Goal: Task Accomplishment & Management: Use online tool/utility

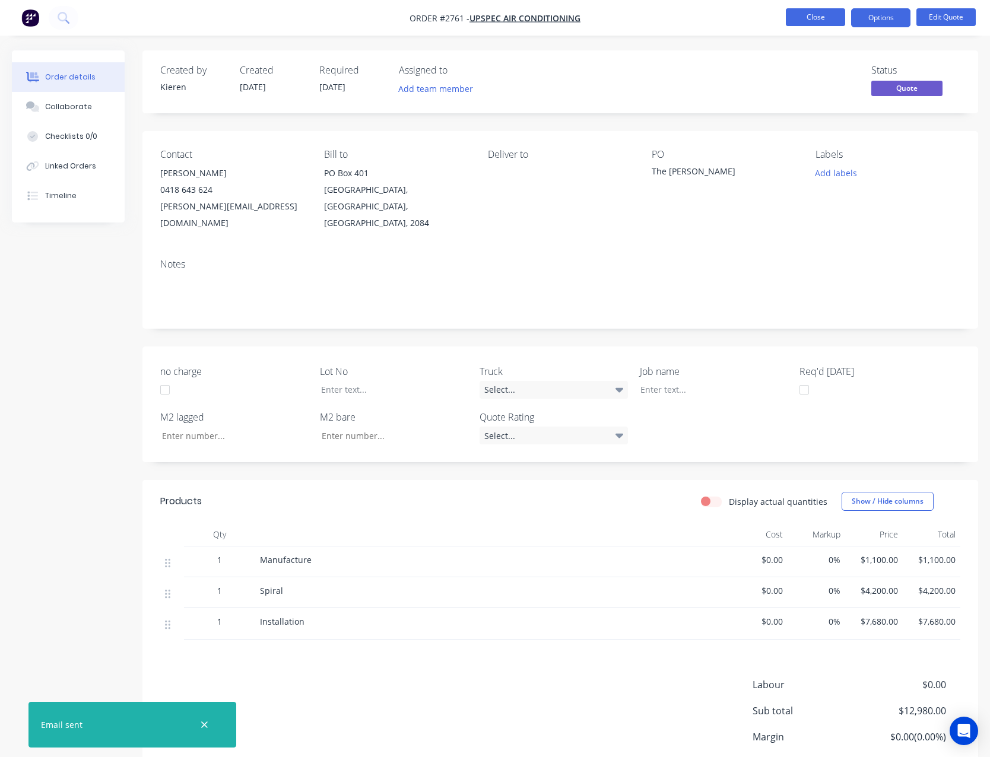
click at [811, 23] on button "Close" at bounding box center [815, 17] width 59 height 18
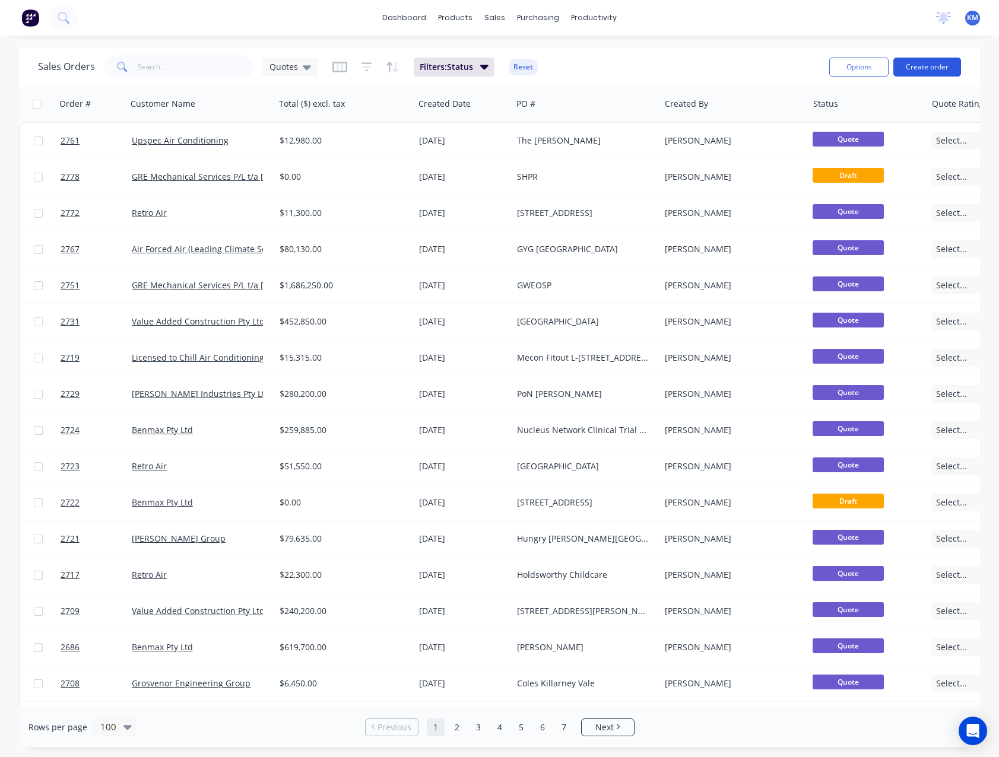
click at [917, 68] on button "Create order" at bounding box center [927, 67] width 68 height 19
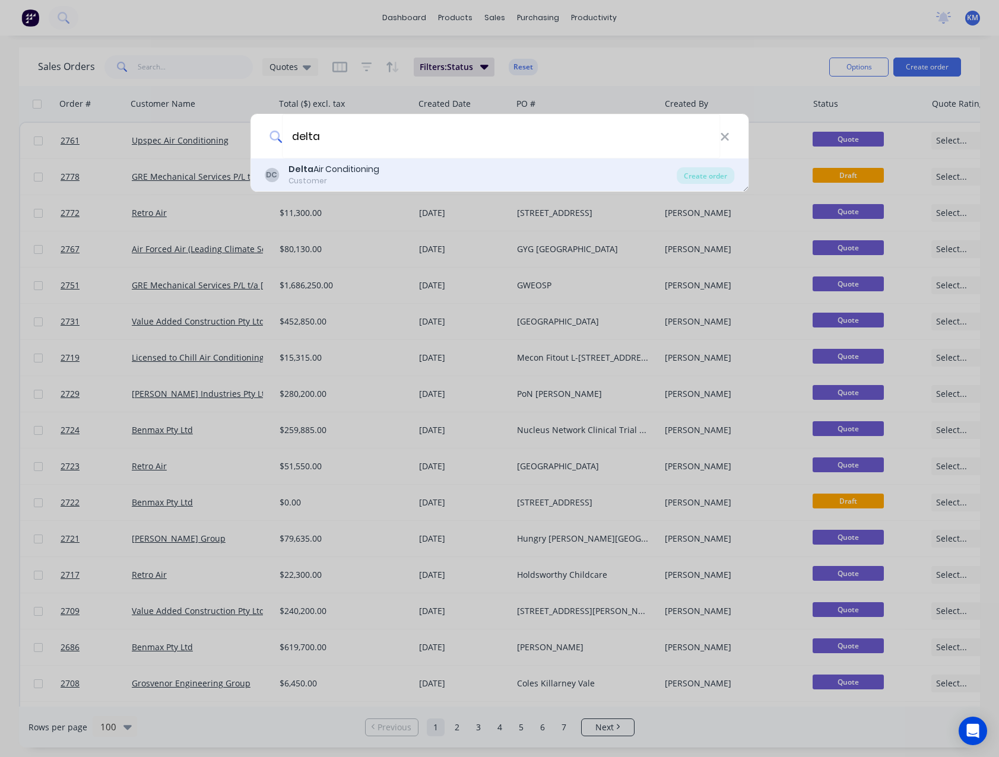
type input "delta"
click at [550, 171] on div "DC Delta Air Conditioning Customer" at bounding box center [471, 174] width 412 height 23
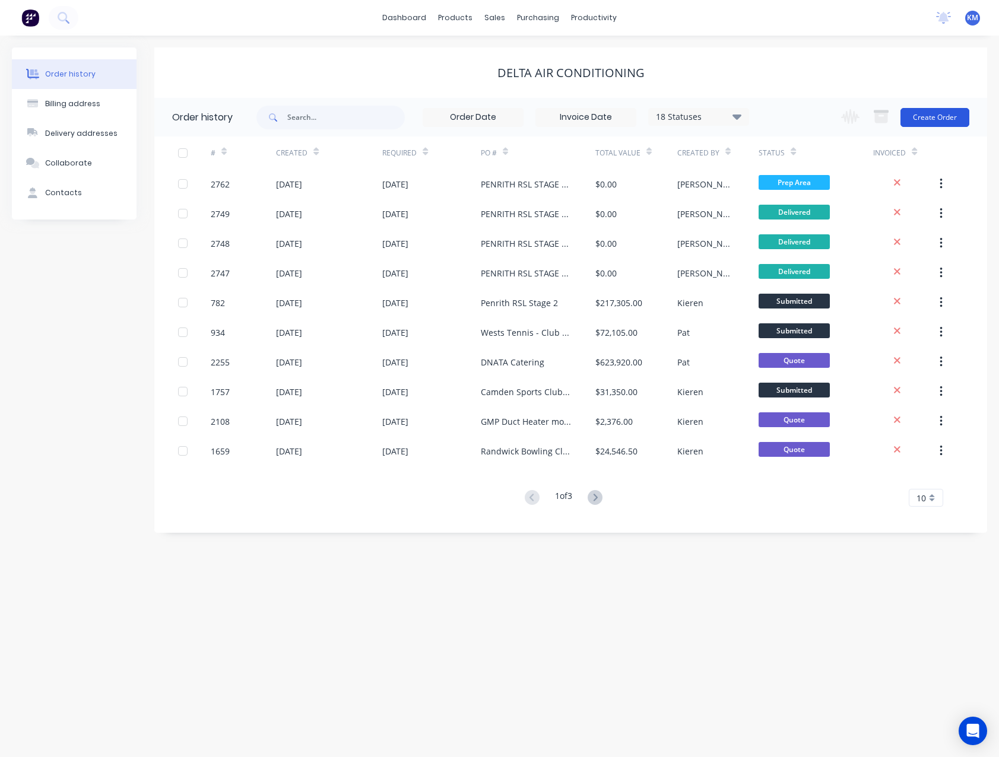
click at [929, 115] on button "Create Order" at bounding box center [934, 117] width 69 height 19
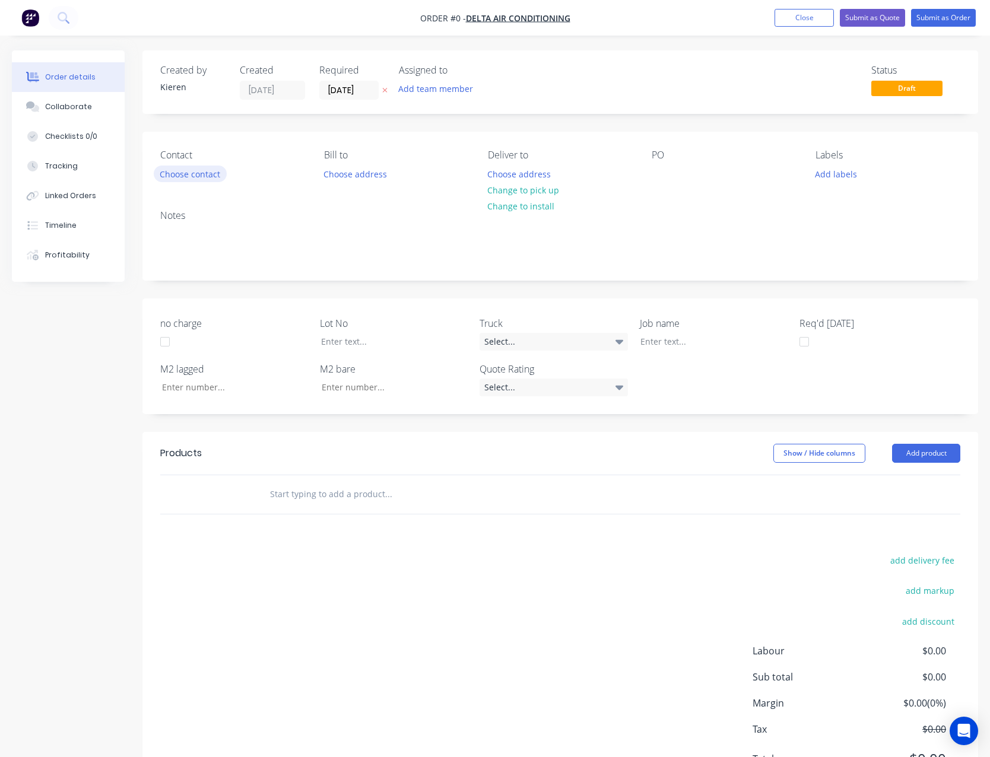
click at [196, 175] on button "Choose contact" at bounding box center [190, 174] width 73 height 16
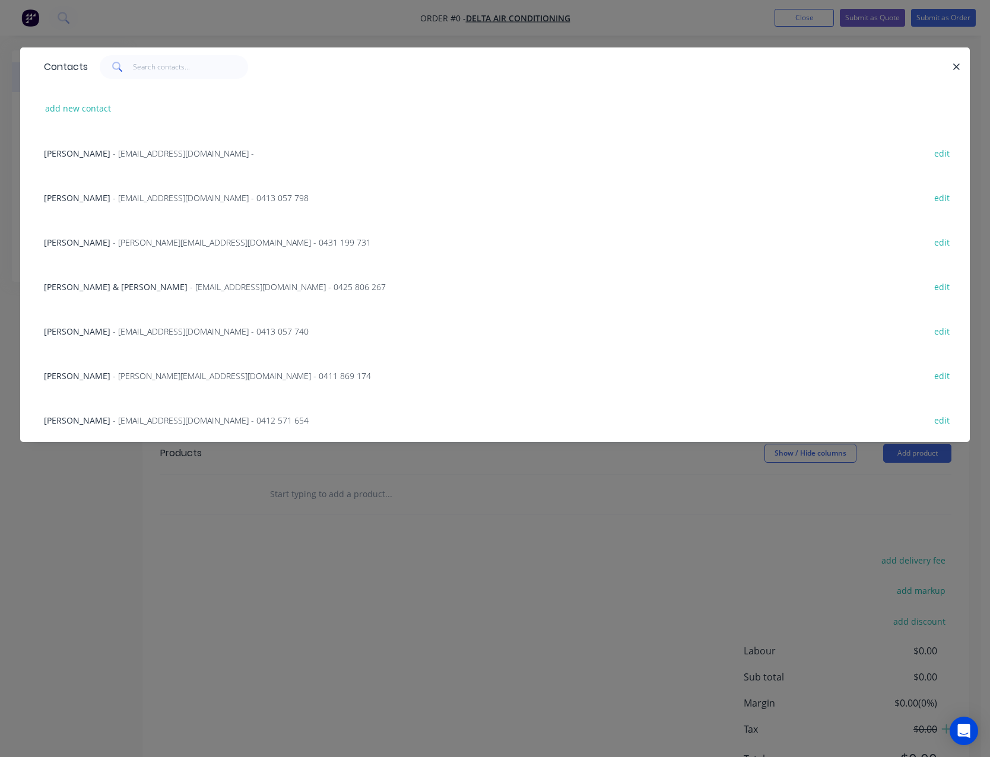
click at [119, 334] on span "- [EMAIL_ADDRESS][DOMAIN_NAME] - 0413 057 740" at bounding box center [211, 331] width 196 height 11
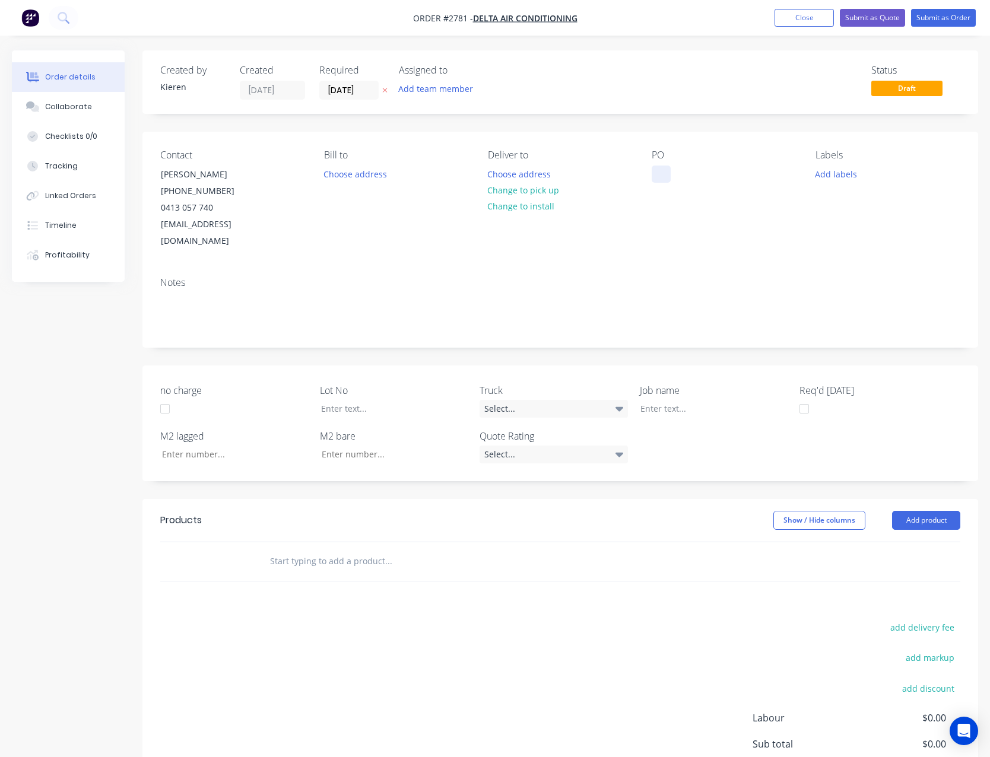
click at [653, 180] on div at bounding box center [661, 174] width 19 height 17
click at [921, 511] on button "Add product" at bounding box center [926, 520] width 68 height 19
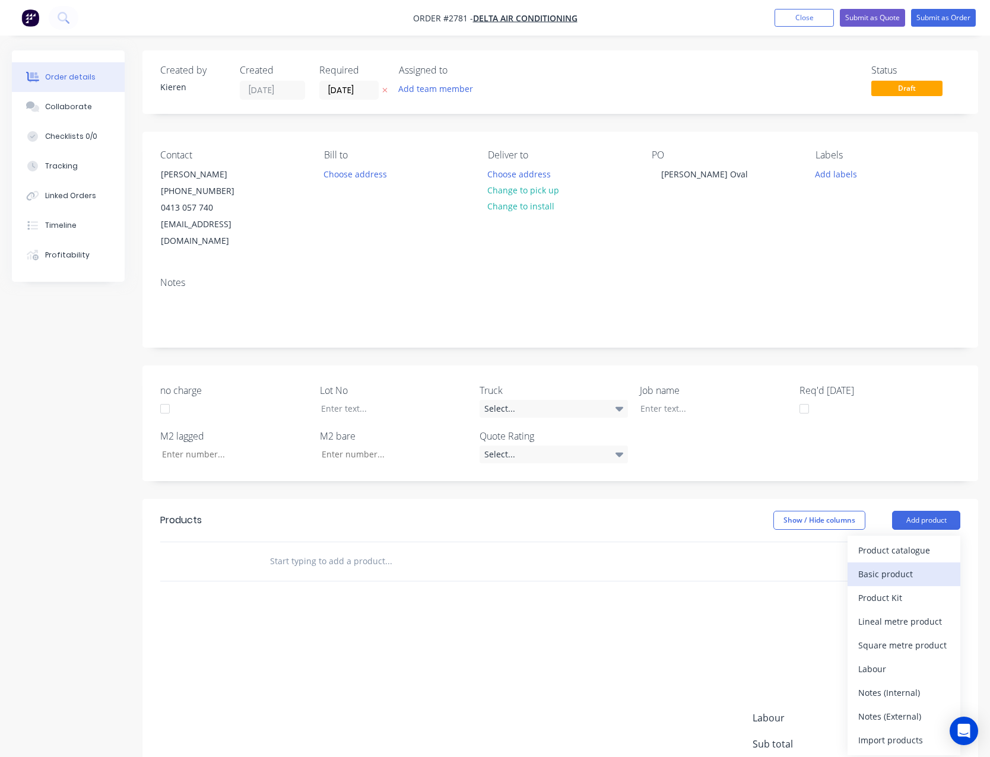
click at [912, 566] on div "Basic product" at bounding box center [903, 574] width 91 height 17
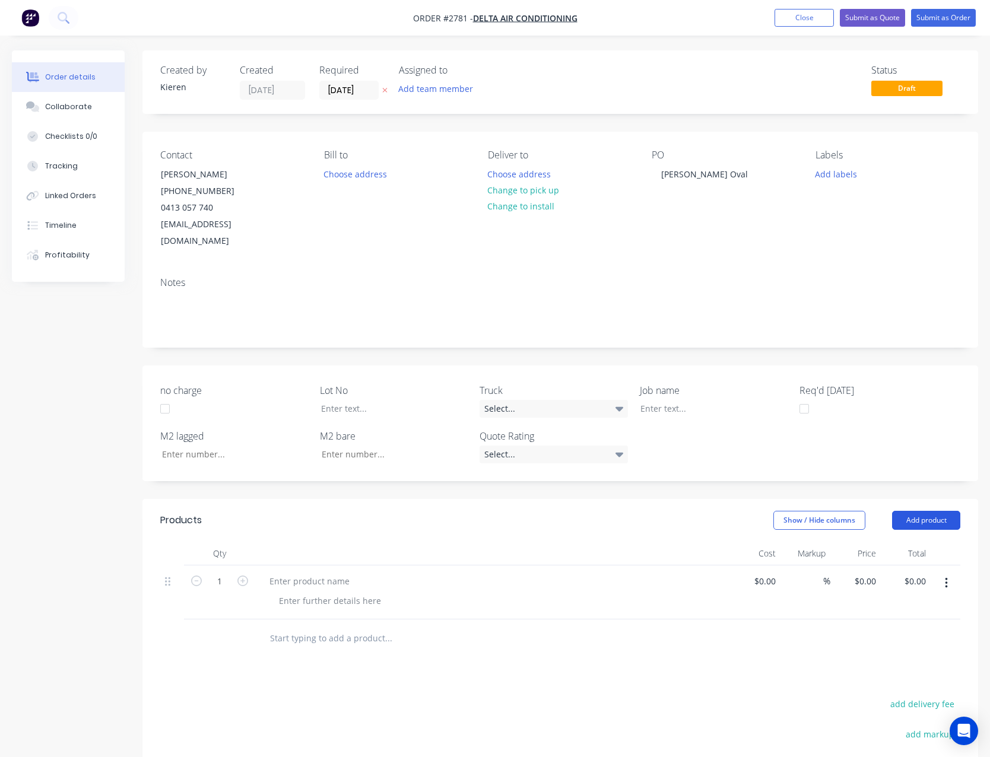
click at [915, 511] on button "Add product" at bounding box center [926, 520] width 68 height 19
drag, startPoint x: 909, startPoint y: 558, endPoint x: 919, endPoint y: 529, distance: 30.2
click at [909, 566] on div "Basic product" at bounding box center [903, 574] width 91 height 17
drag, startPoint x: 921, startPoint y: 503, endPoint x: 920, endPoint y: 516, distance: 13.1
click at [921, 511] on button "Add product" at bounding box center [926, 520] width 68 height 19
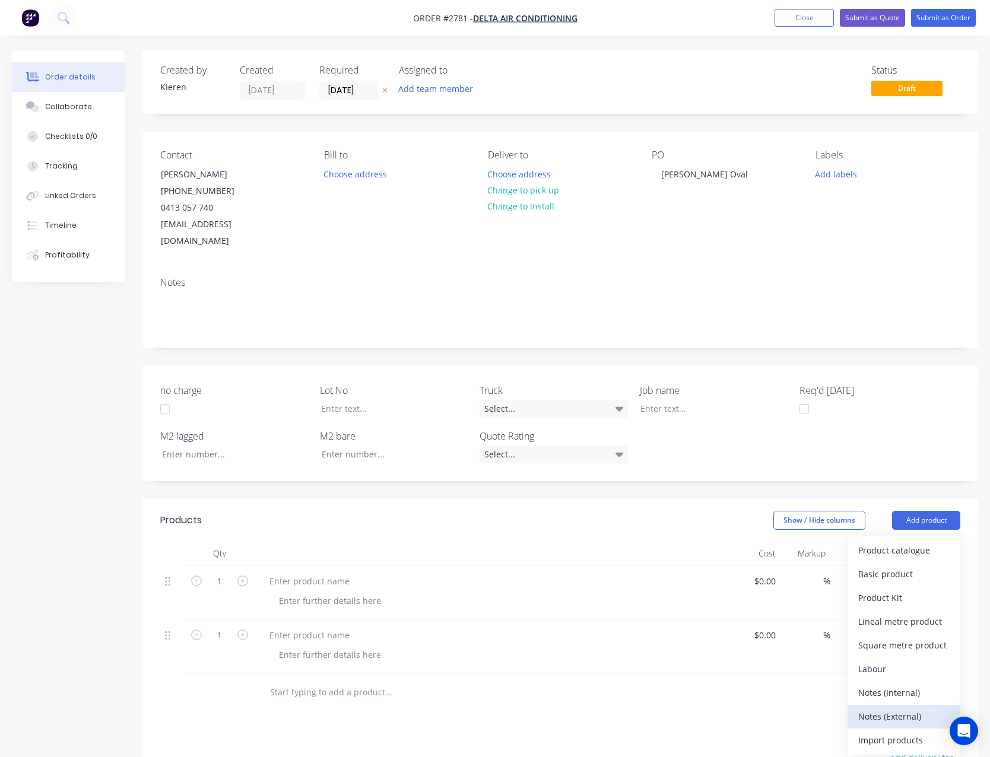
click at [902, 708] on div "Notes (External)" at bounding box center [903, 716] width 91 height 17
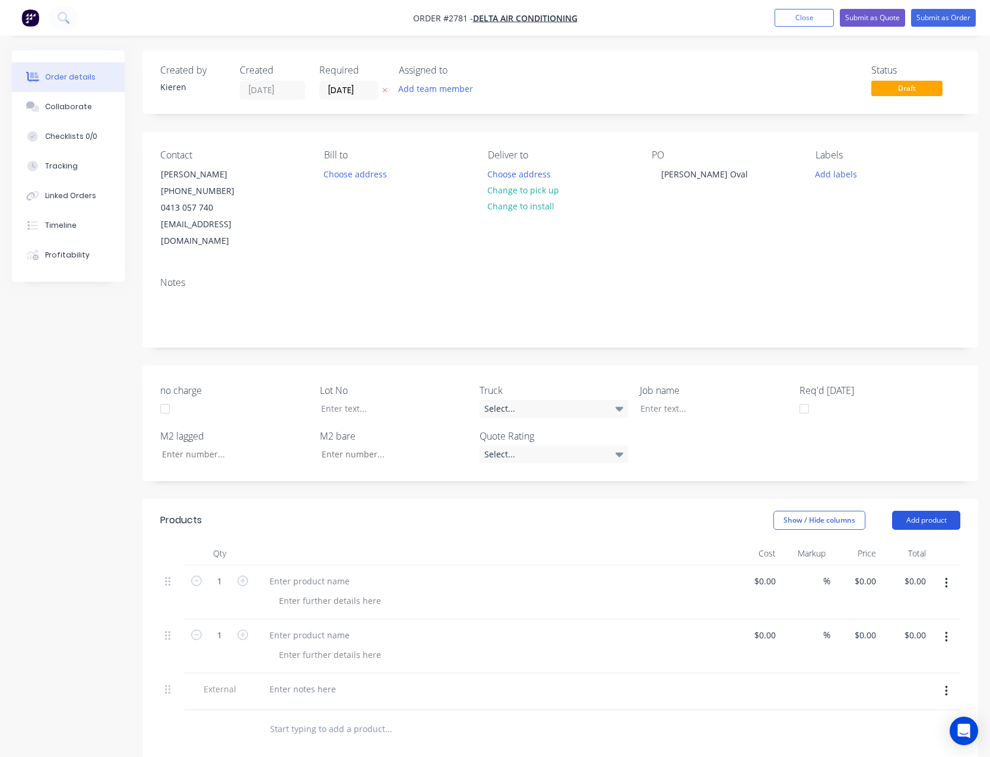
click at [916, 511] on button "Add product" at bounding box center [926, 520] width 68 height 19
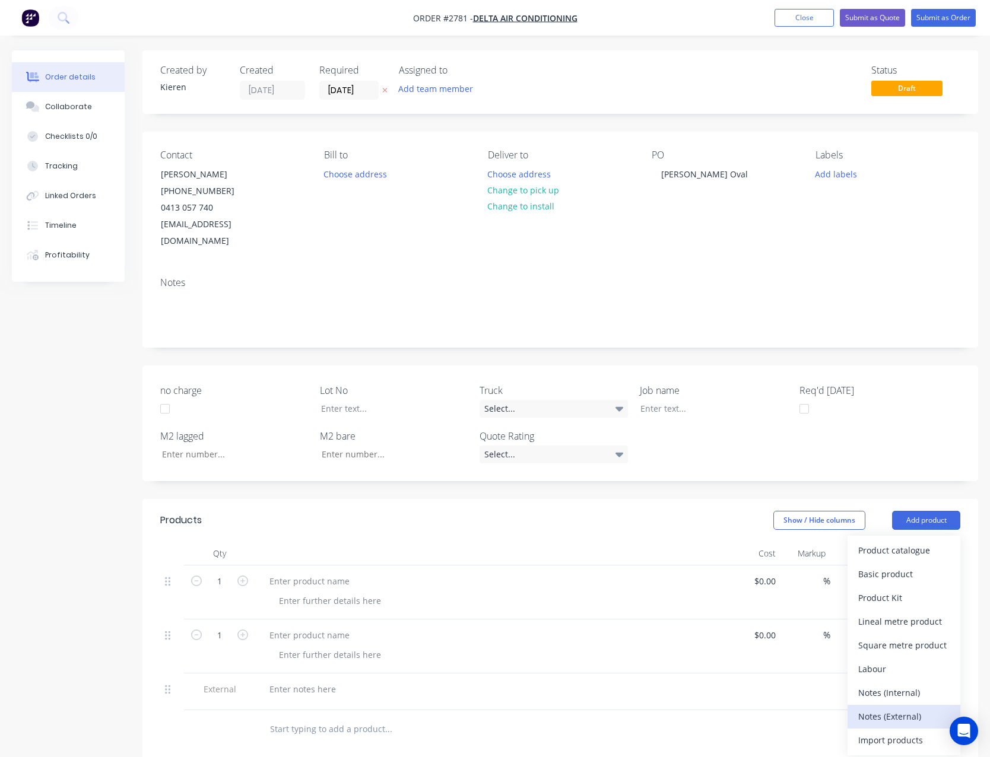
click at [911, 708] on div "Notes (External)" at bounding box center [903, 716] width 91 height 17
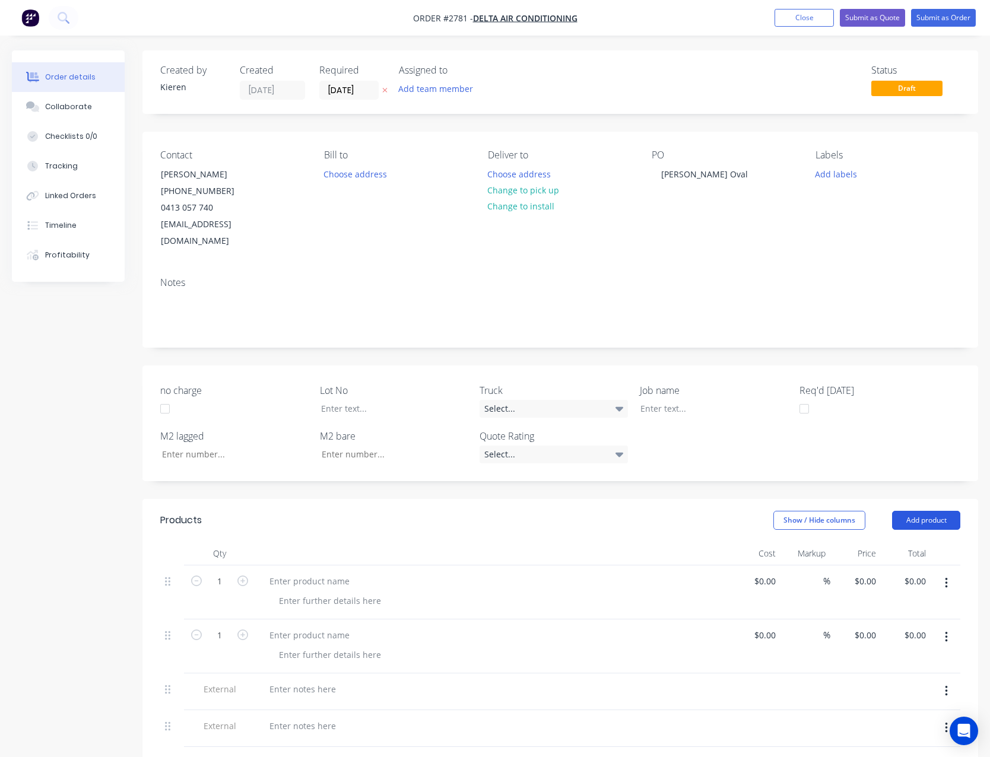
click at [925, 511] on button "Add product" at bounding box center [926, 520] width 68 height 19
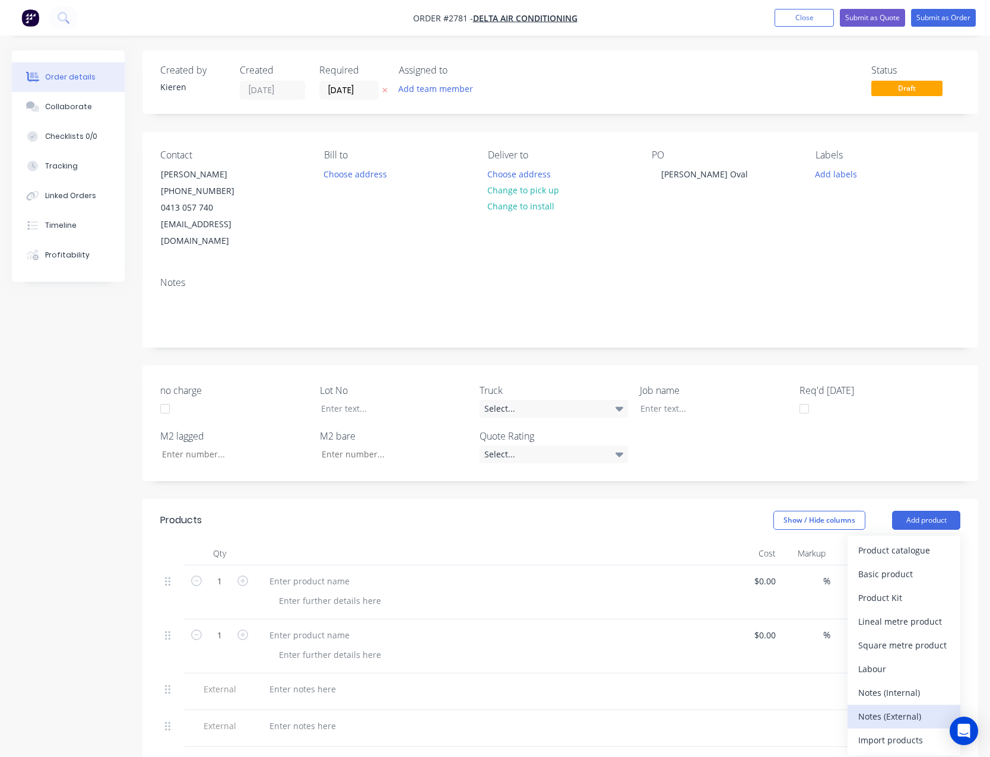
click at [908, 708] on div "Notes (External)" at bounding box center [903, 716] width 91 height 17
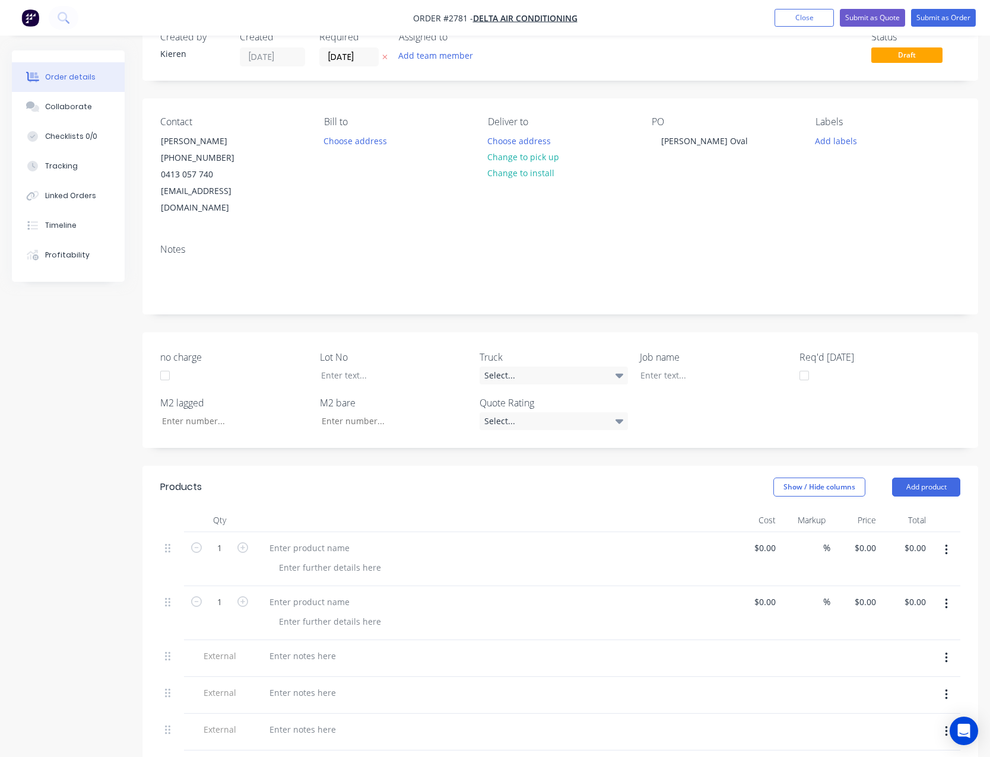
scroll to position [178, 0]
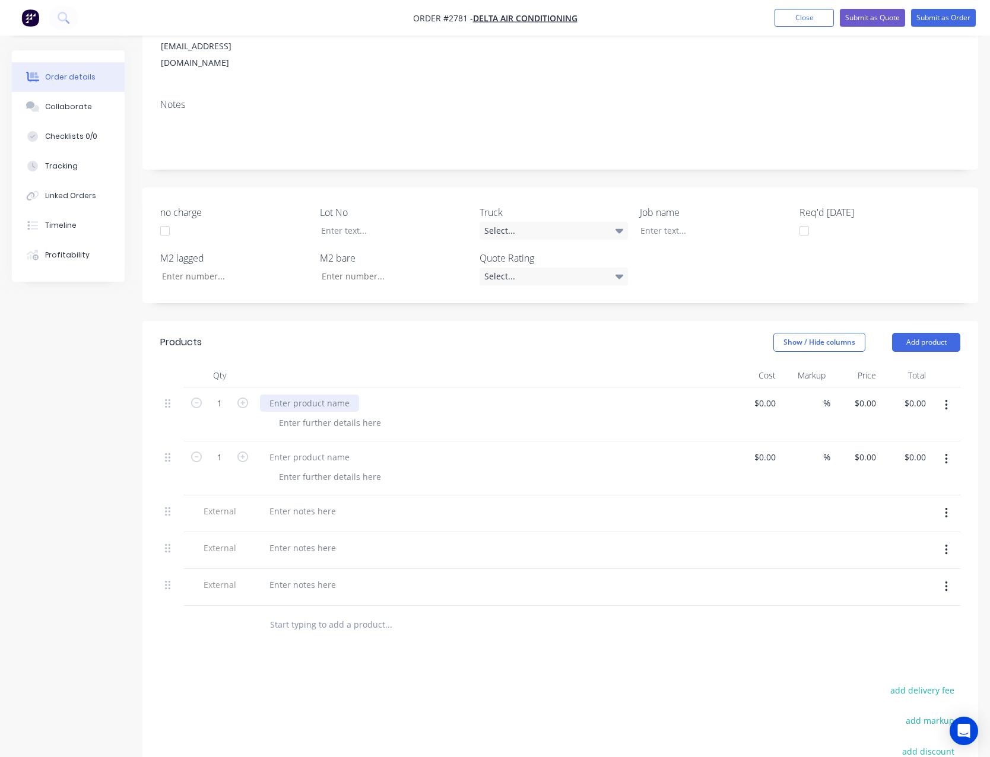
click at [327, 395] on div at bounding box center [309, 403] width 99 height 17
click at [326, 449] on div at bounding box center [309, 457] width 99 height 17
click at [327, 449] on div at bounding box center [309, 457] width 99 height 17
click at [318, 503] on div at bounding box center [302, 511] width 85 height 17
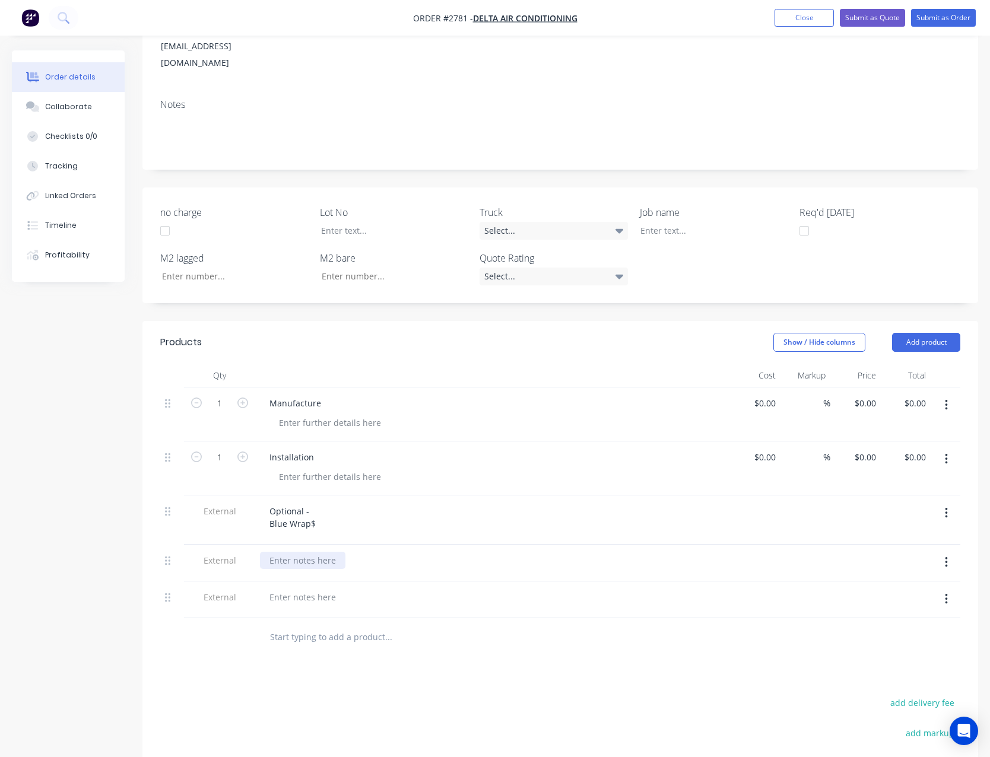
click at [287, 552] on div at bounding box center [302, 560] width 85 height 17
click at [290, 601] on div at bounding box center [302, 609] width 85 height 17
click at [819, 20] on button "Close" at bounding box center [804, 18] width 59 height 18
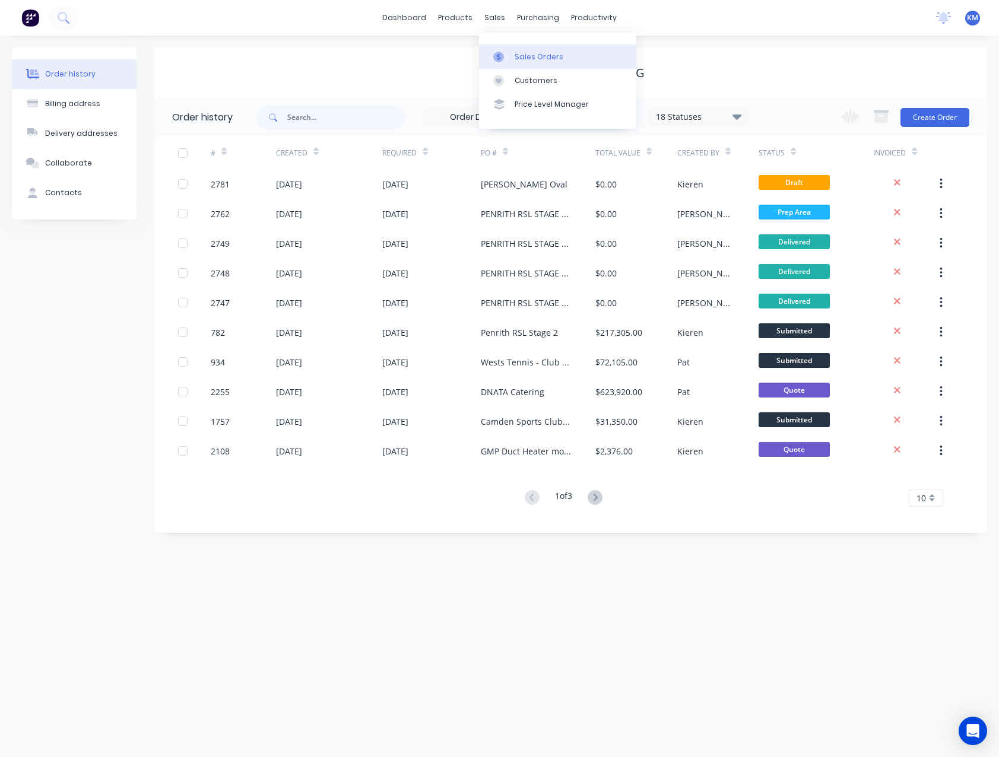
click at [522, 54] on div "Sales Orders" at bounding box center [539, 57] width 49 height 11
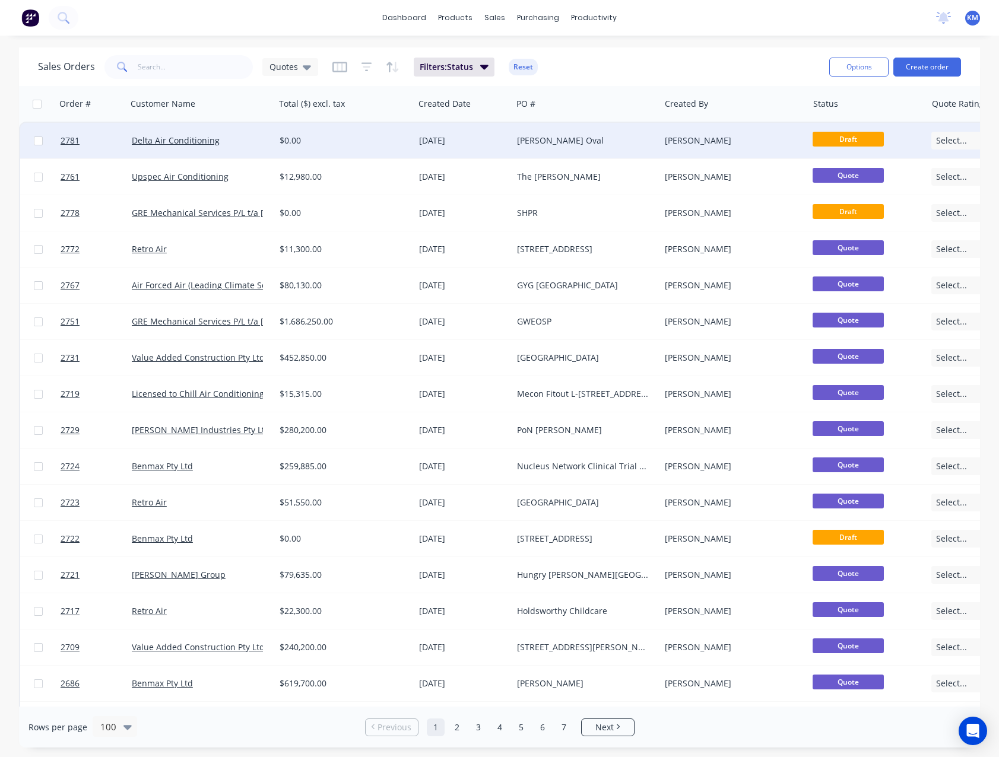
click at [521, 153] on div "[PERSON_NAME] Oval" at bounding box center [586, 141] width 148 height 36
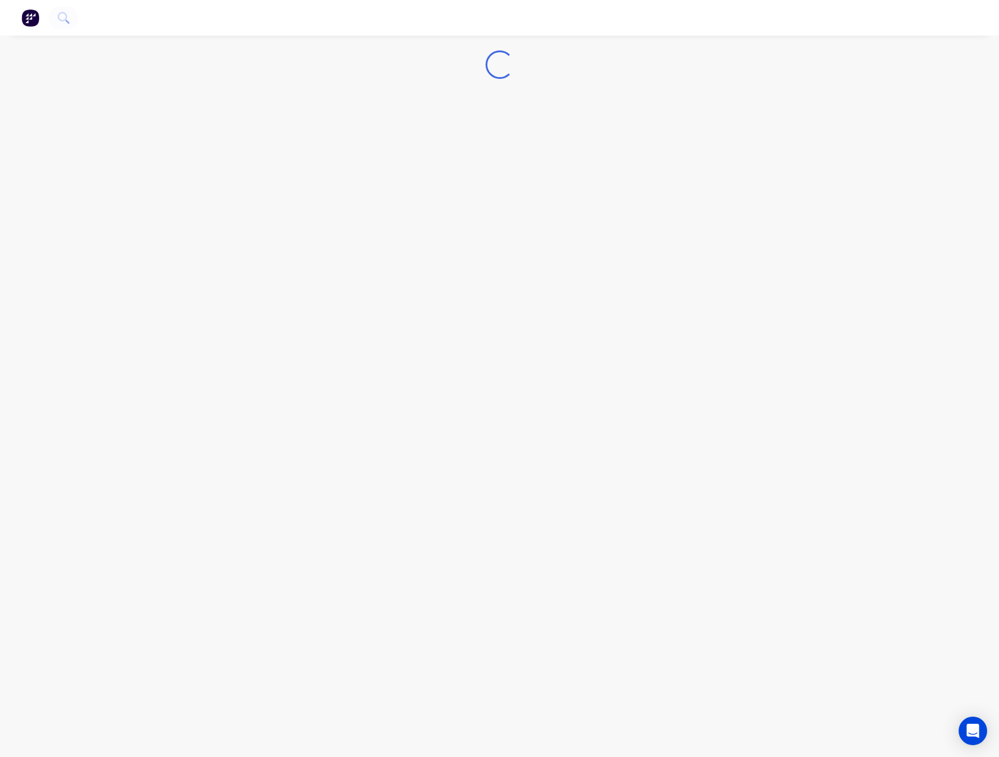
click at [521, 153] on div "Loading..." at bounding box center [499, 378] width 999 height 757
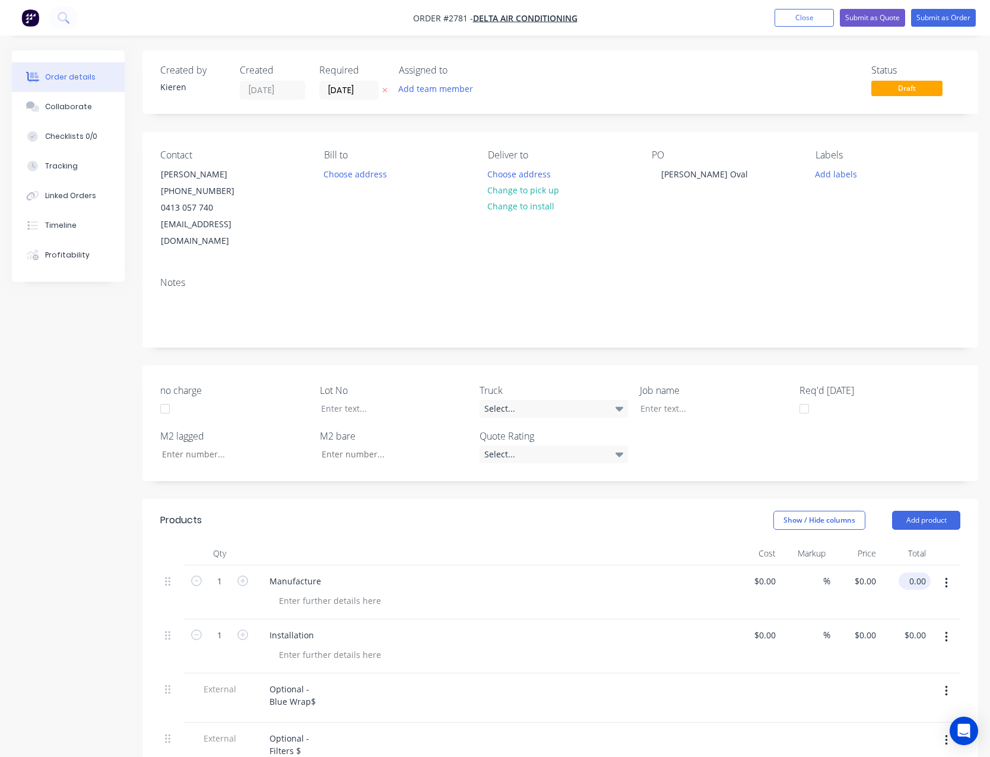
click at [919, 573] on input "0.00" at bounding box center [916, 581] width 27 height 17
type input "5770.00"
type input "$5,770.00"
click at [927, 627] on input "0.00" at bounding box center [916, 635] width 27 height 17
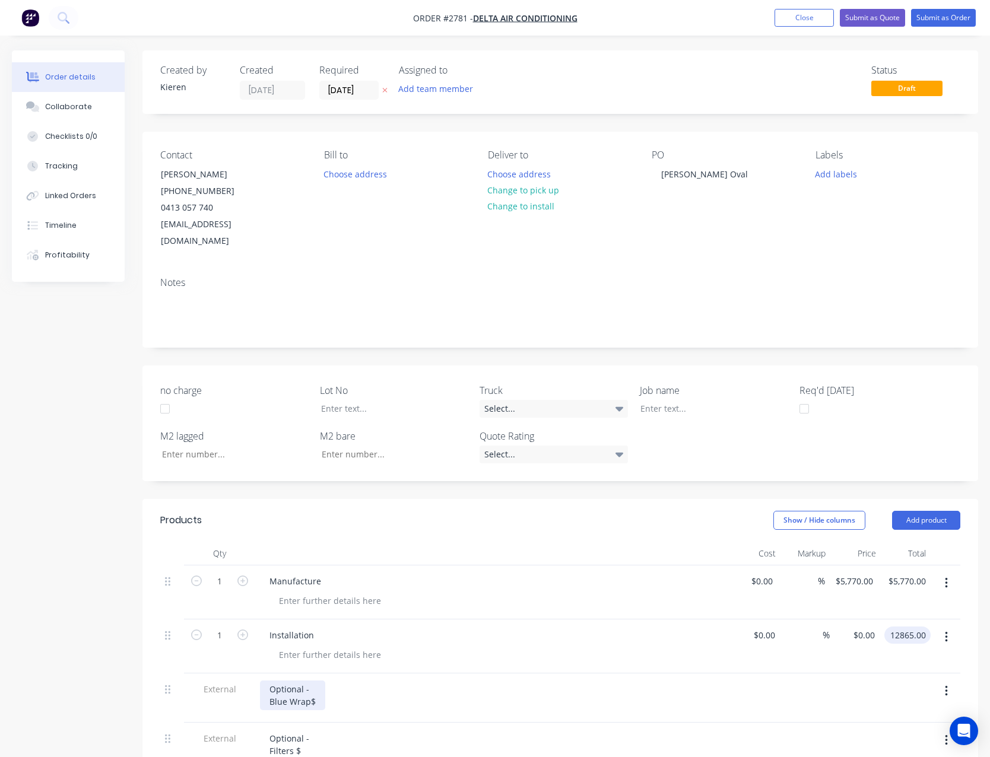
type input "12865.00"
type input "$12,865.00"
click at [320, 685] on div "Optional - Blue Wrap$" at bounding box center [292, 696] width 65 height 30
click at [320, 690] on div "Optional - Blue Wrap$" at bounding box center [292, 696] width 65 height 30
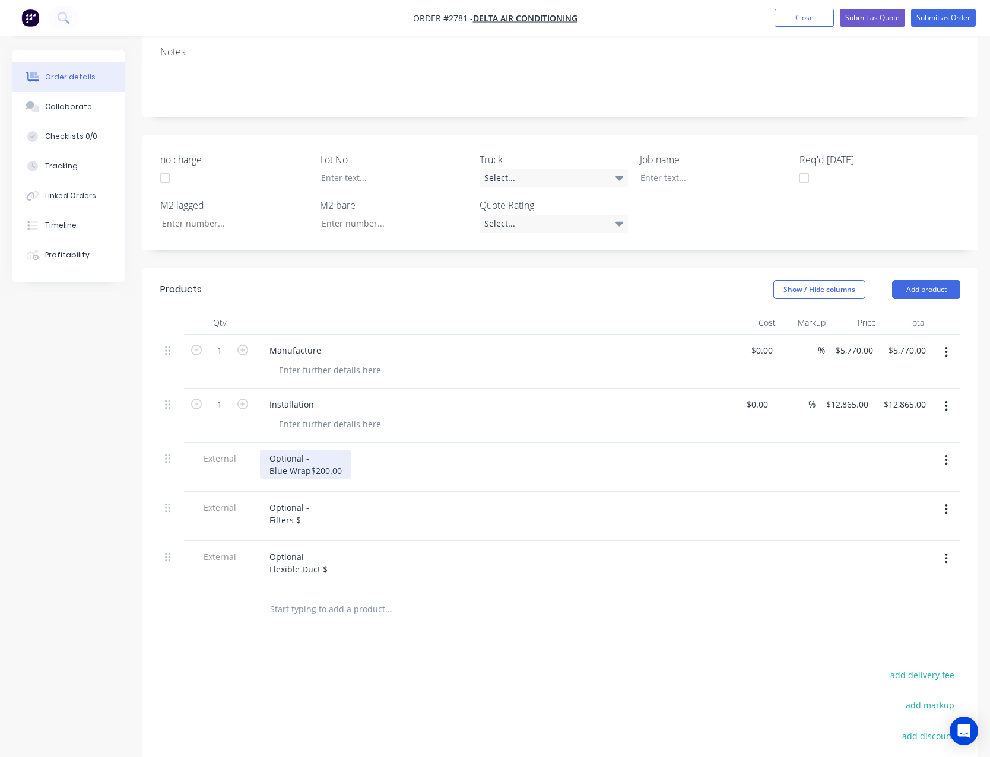
scroll to position [237, 0]
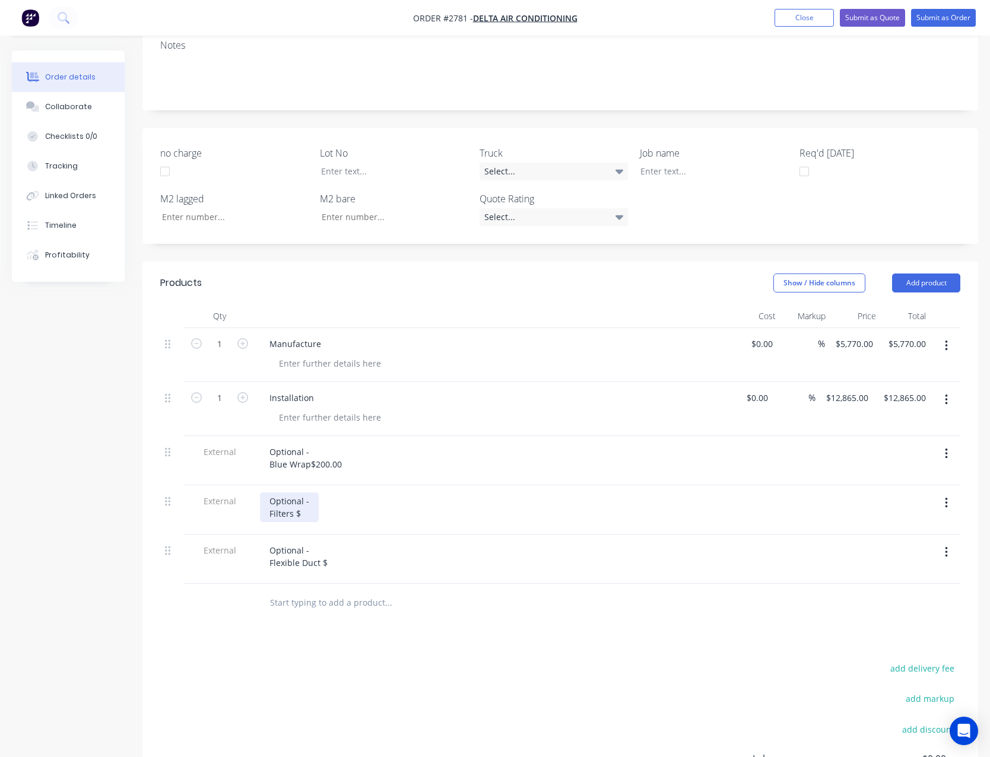
click at [307, 499] on div "Optional - Filters $" at bounding box center [289, 508] width 59 height 30
click at [947, 547] on icon "button" at bounding box center [946, 552] width 2 height 11
click at [935, 599] on div "Delete" at bounding box center [903, 607] width 91 height 17
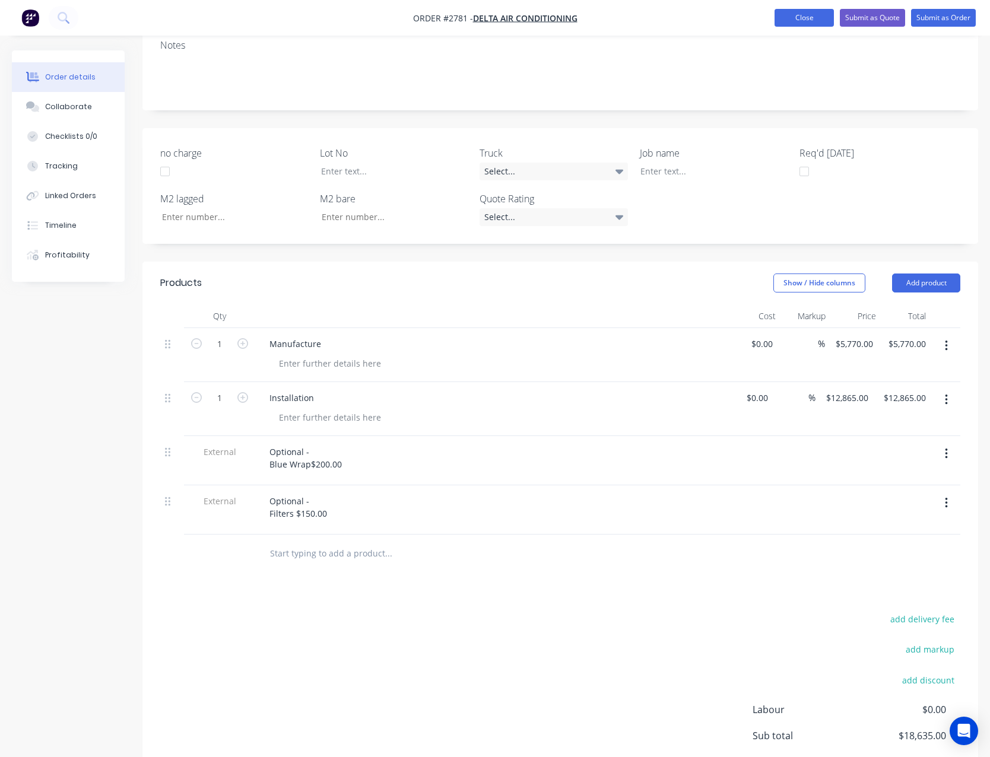
click at [811, 20] on button "Close" at bounding box center [804, 18] width 59 height 18
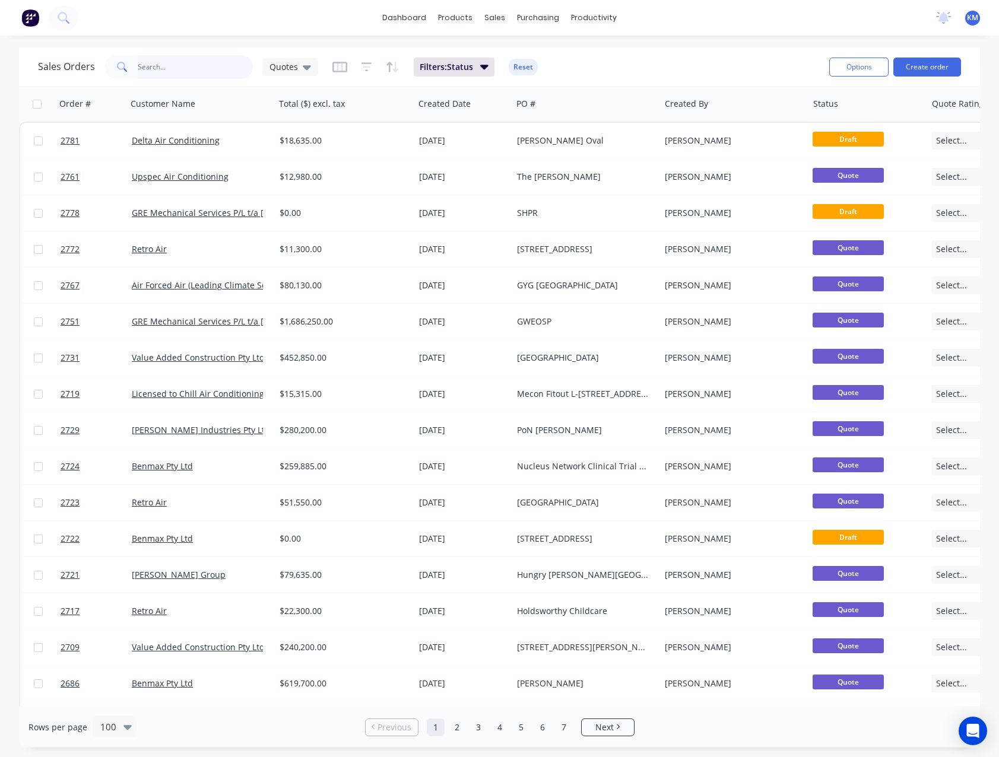
click at [164, 66] on input "text" at bounding box center [196, 67] width 116 height 24
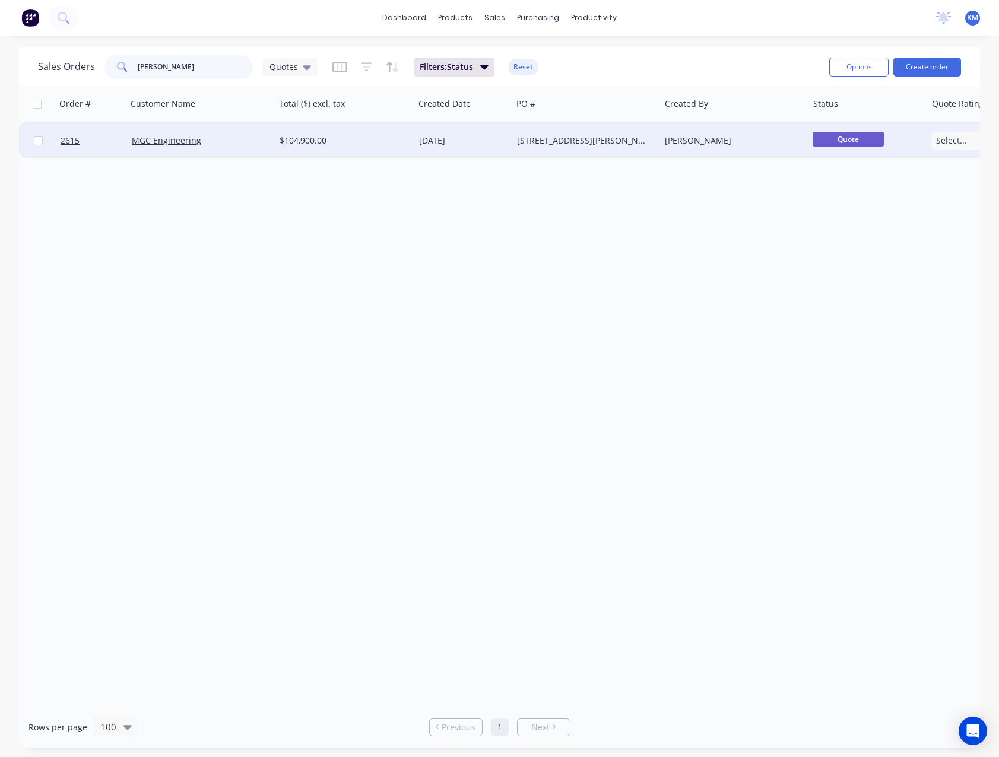
type input "[PERSON_NAME]"
click at [283, 140] on div "$104,900.00" at bounding box center [341, 141] width 123 height 12
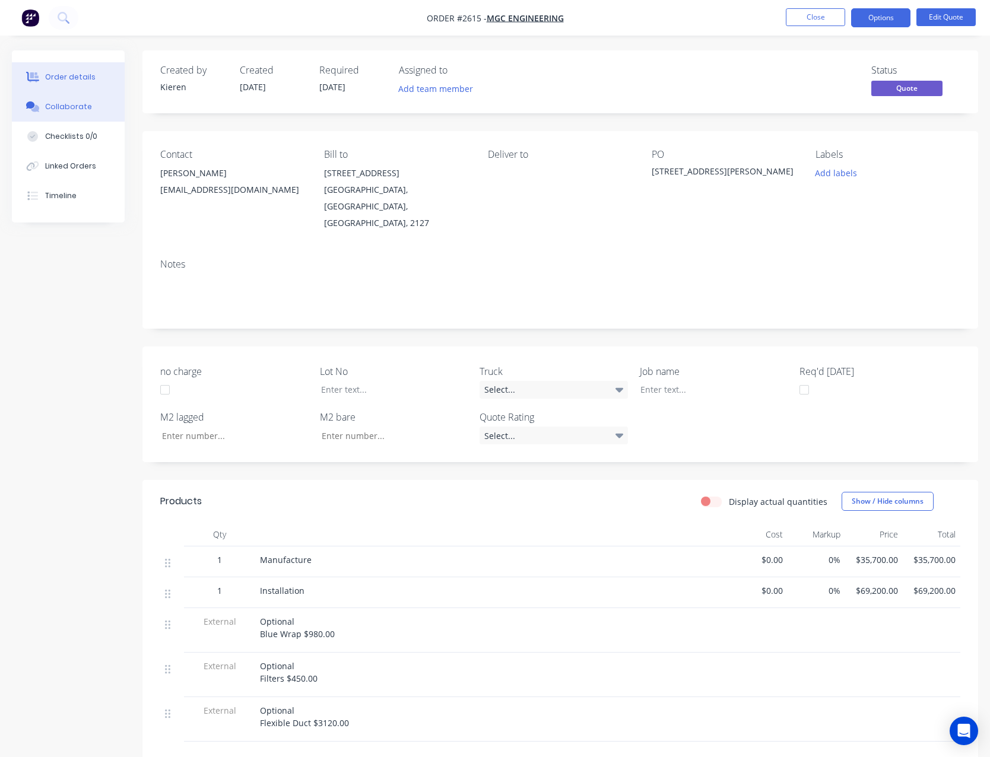
click at [58, 101] on div "Collaborate" at bounding box center [68, 106] width 47 height 11
